Goal: Navigation & Orientation: Find specific page/section

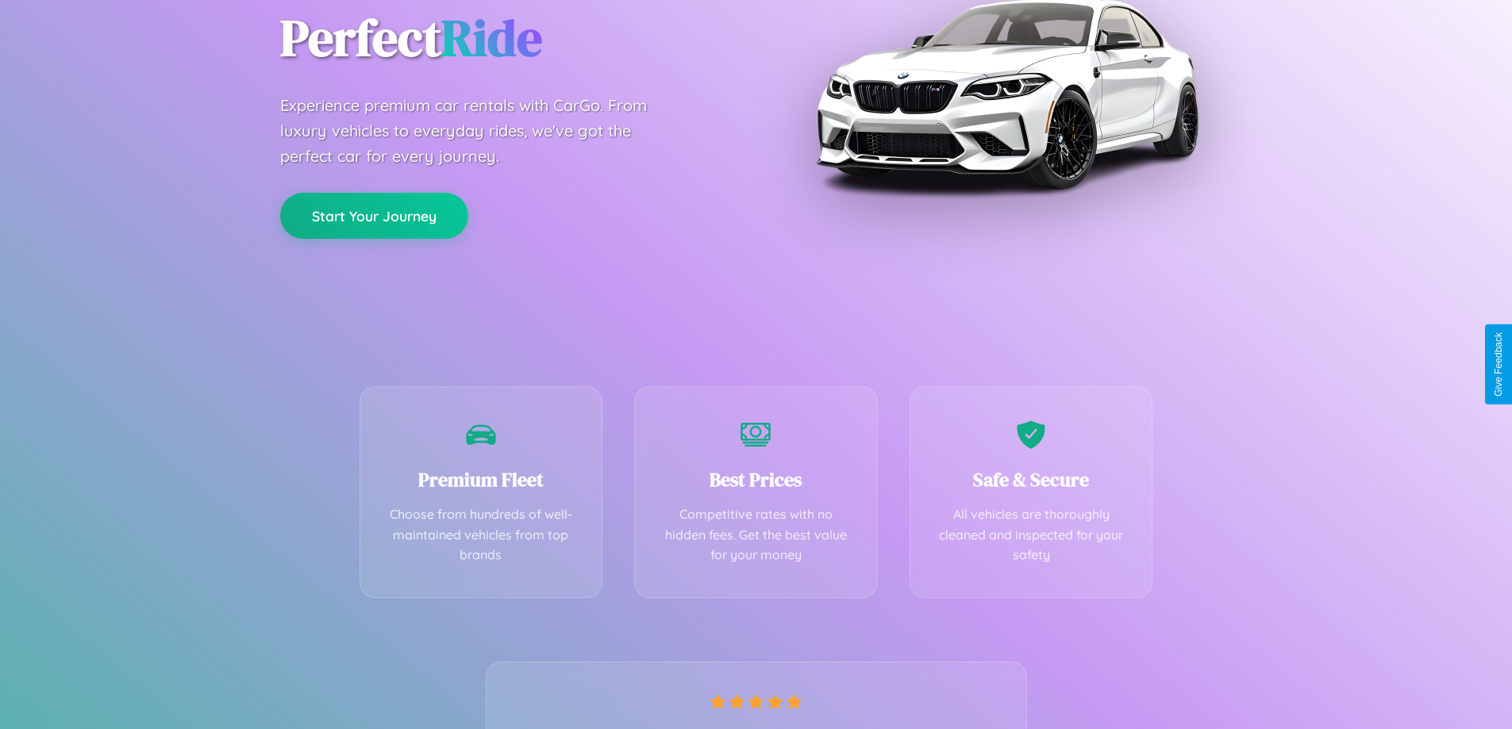
scroll to position [313, 0]
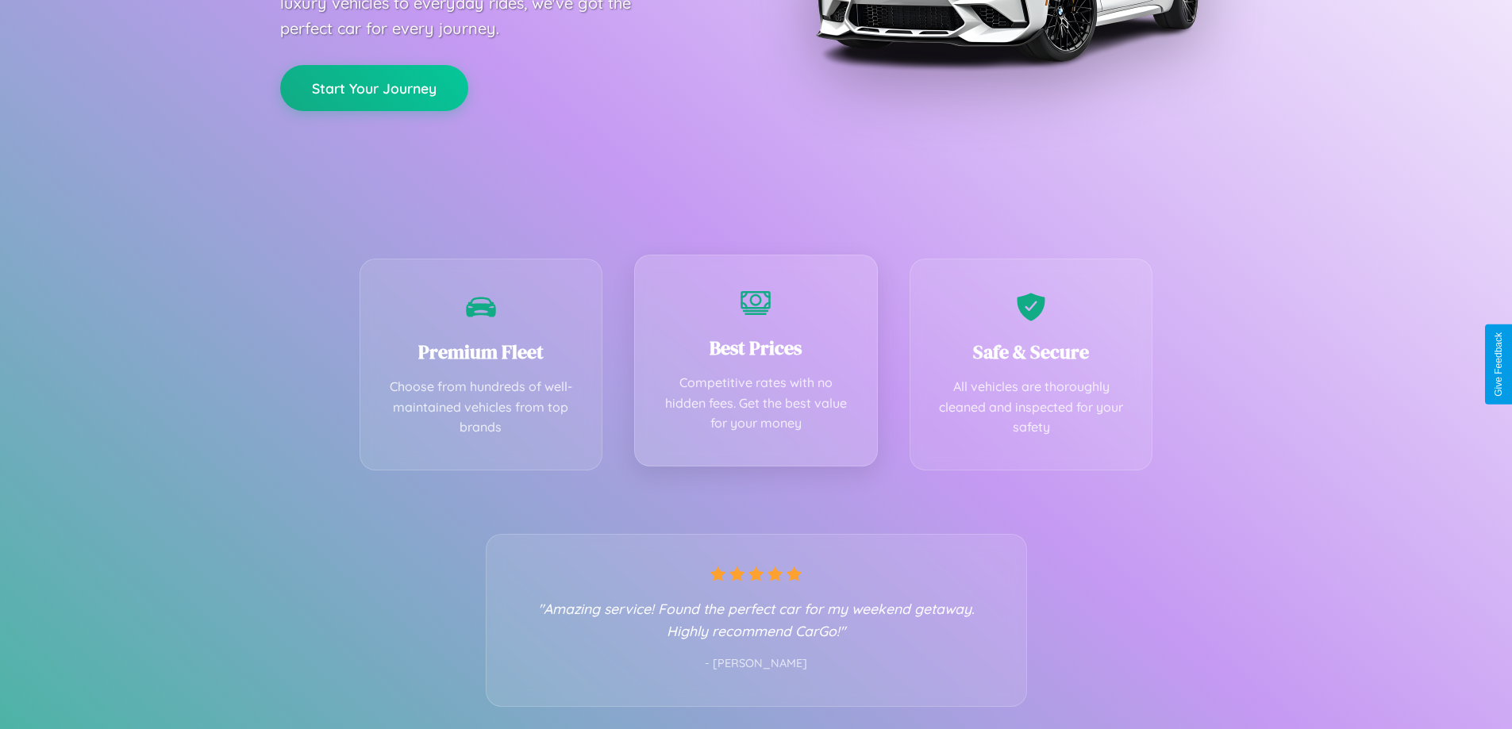
click at [755, 364] on div "Best Prices Competitive rates with no hidden fees. Get the best value for your …" at bounding box center [756, 361] width 244 height 212
click at [374, 86] on button "Start Your Journey" at bounding box center [374, 86] width 188 height 46
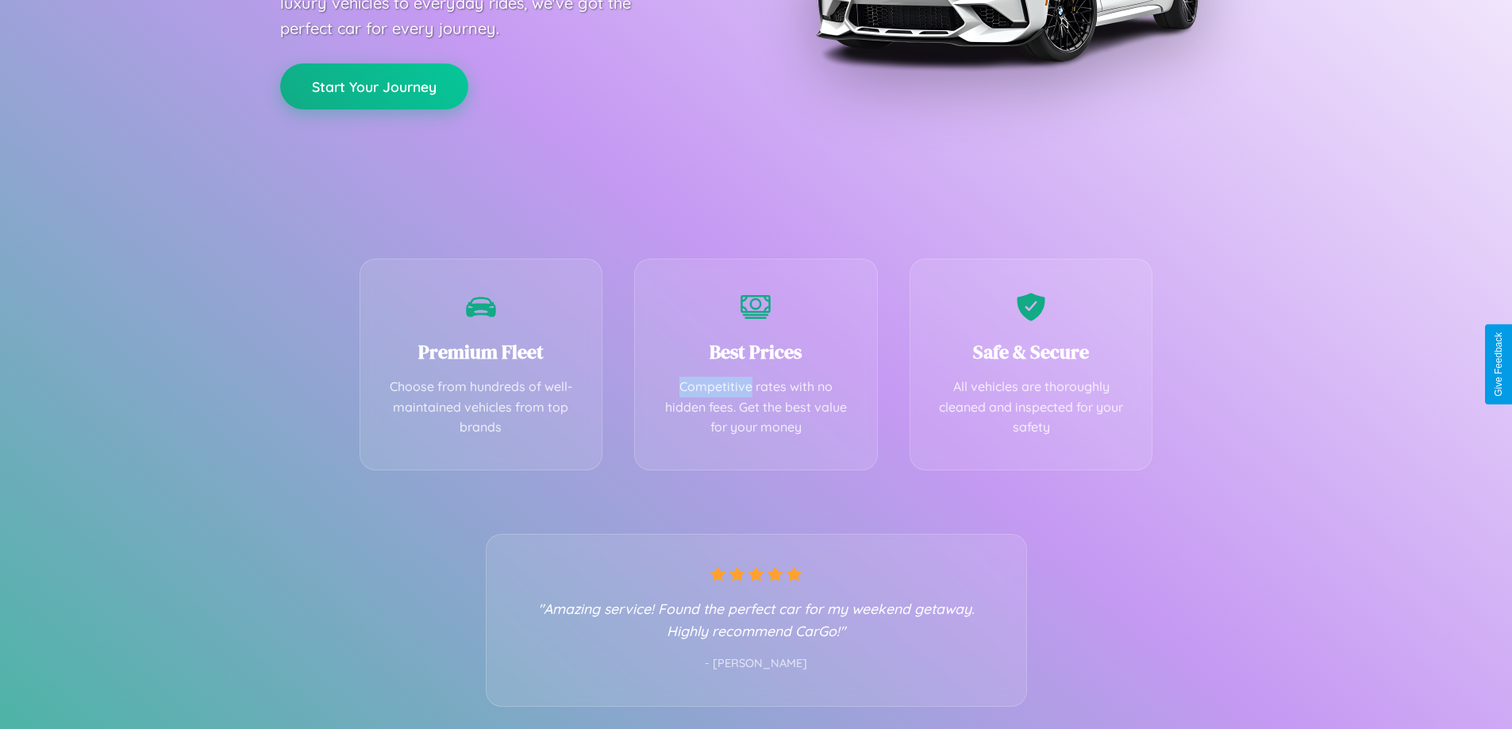
click at [374, 86] on button "Start Your Journey" at bounding box center [374, 86] width 188 height 46
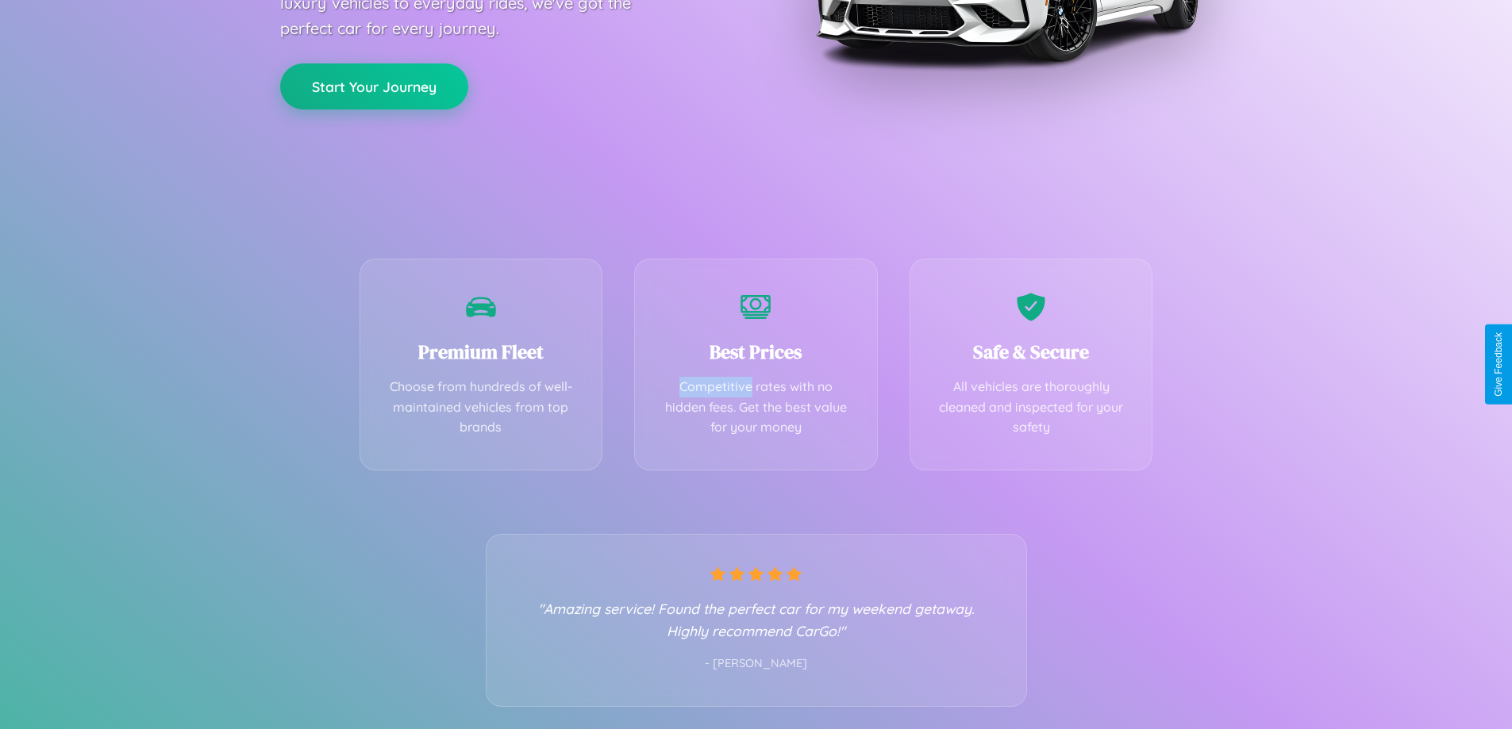
click at [374, 86] on button "Start Your Journey" at bounding box center [374, 86] width 188 height 46
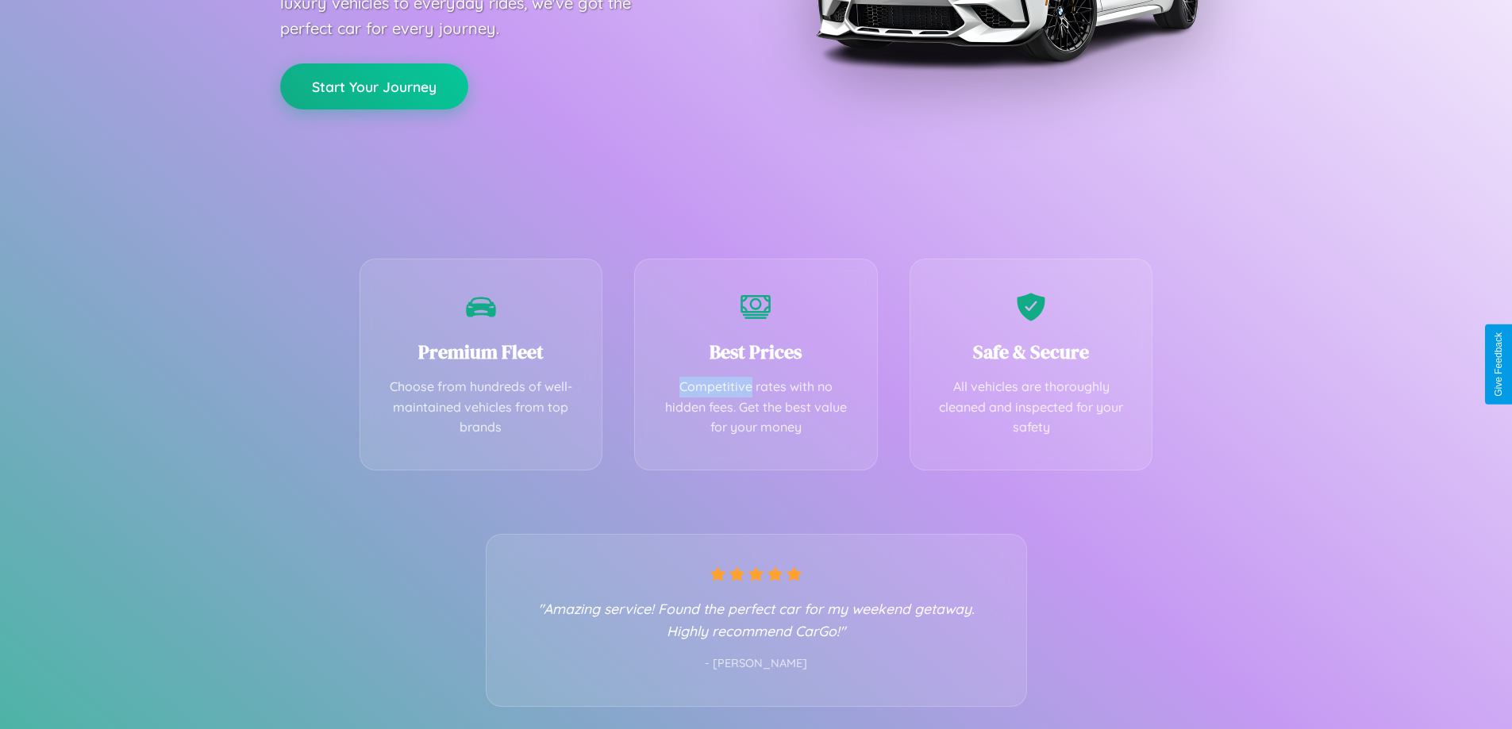
click at [374, 86] on button "Start Your Journey" at bounding box center [374, 86] width 188 height 46
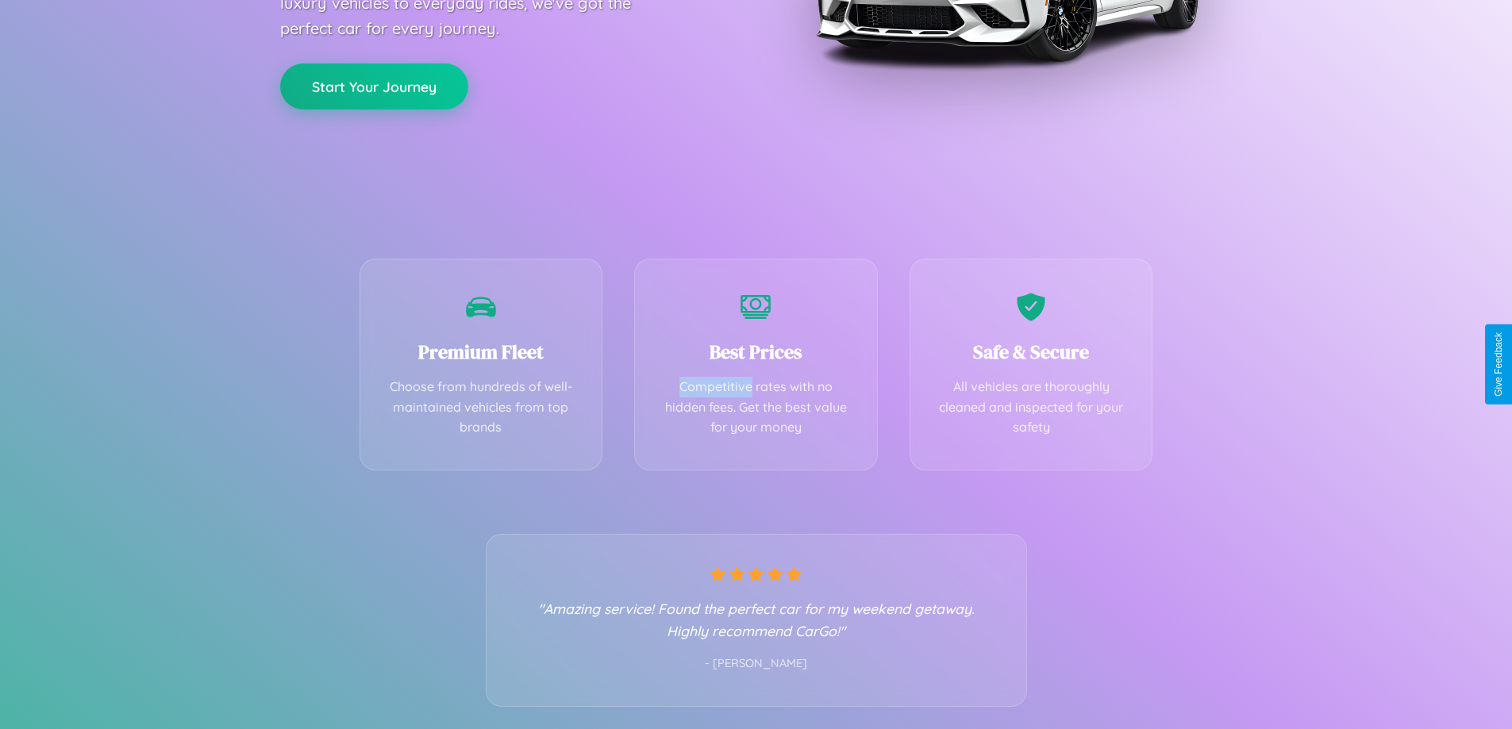
click at [374, 86] on button "Start Your Journey" at bounding box center [374, 86] width 188 height 46
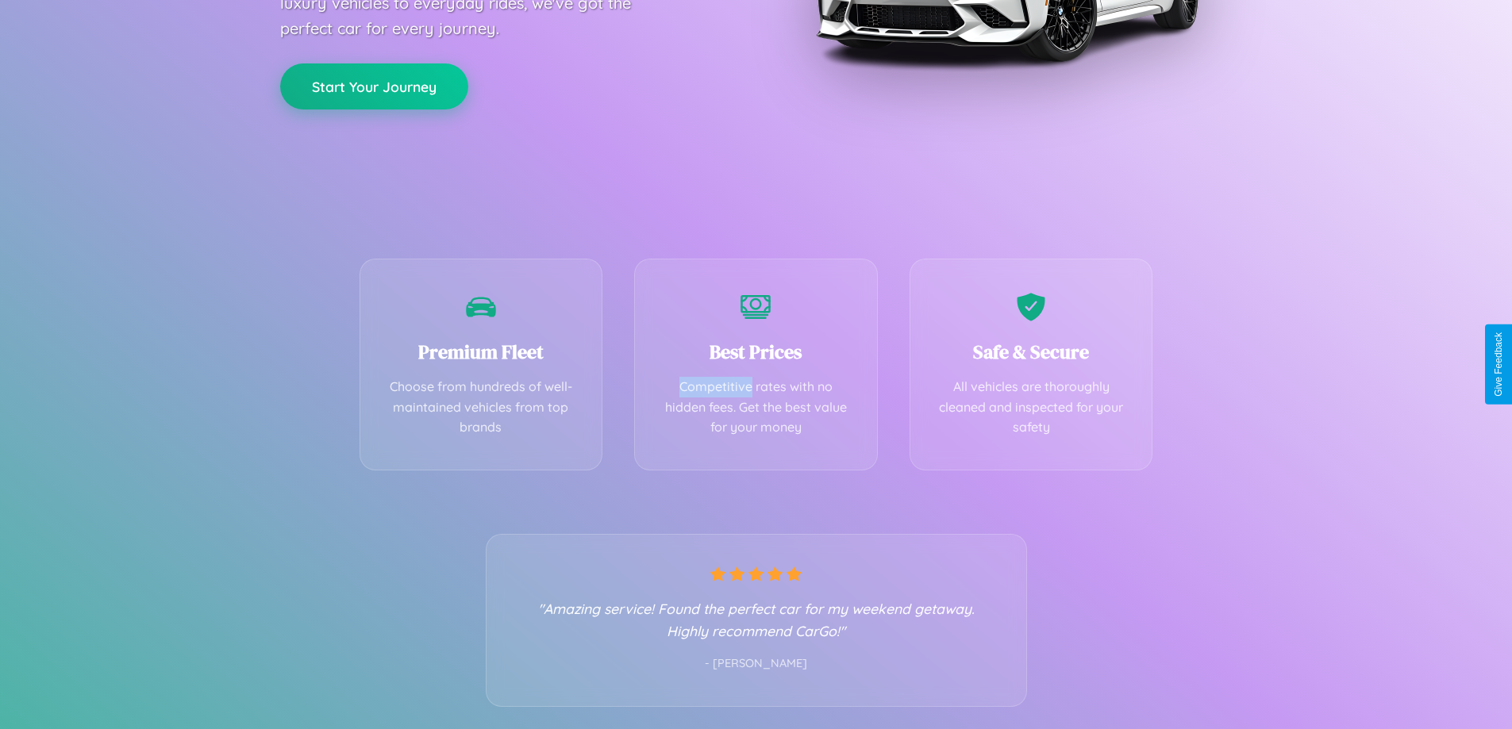
click at [374, 86] on button "Start Your Journey" at bounding box center [374, 86] width 188 height 46
